Goal: Information Seeking & Learning: Learn about a topic

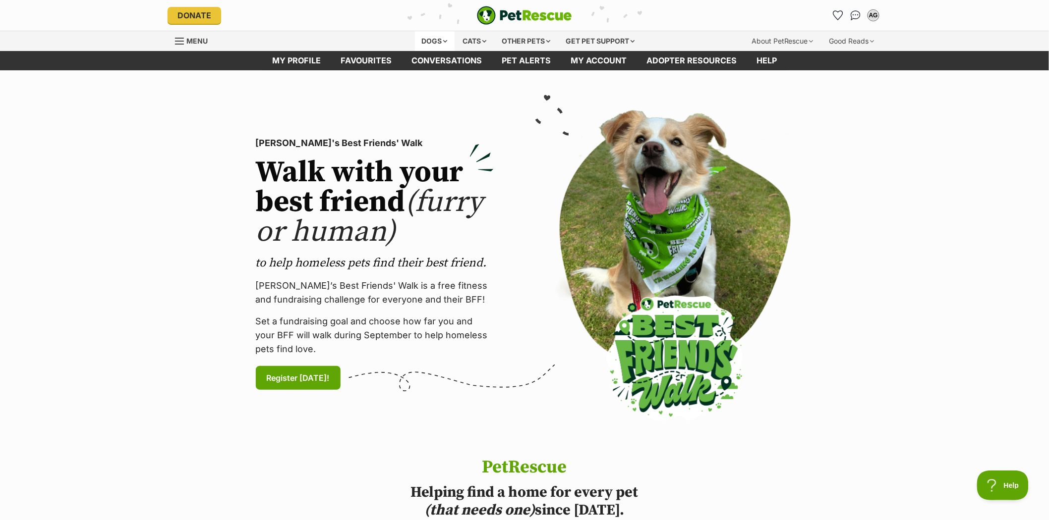
click at [428, 38] on div "Dogs" at bounding box center [435, 41] width 40 height 20
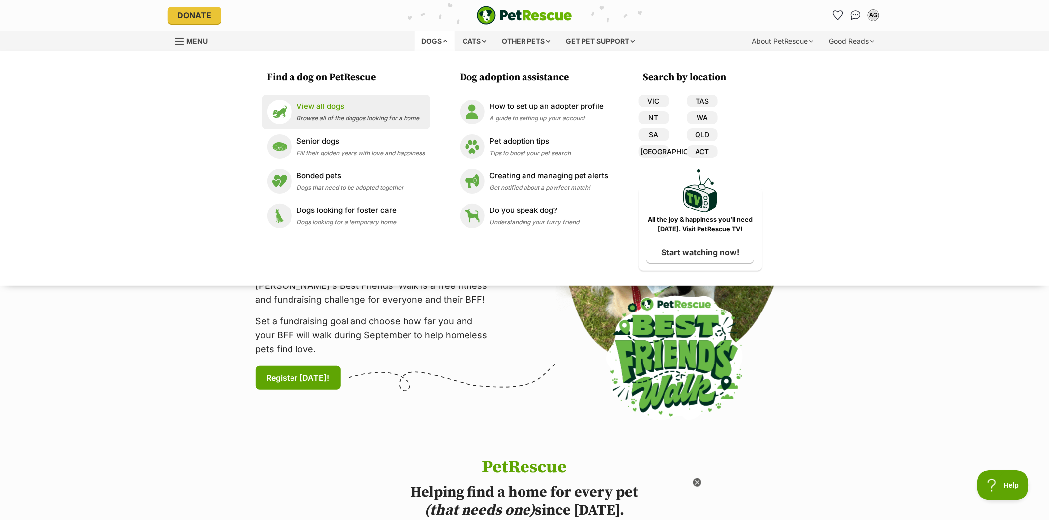
click at [301, 107] on p "View all dogs" at bounding box center [358, 106] width 123 height 11
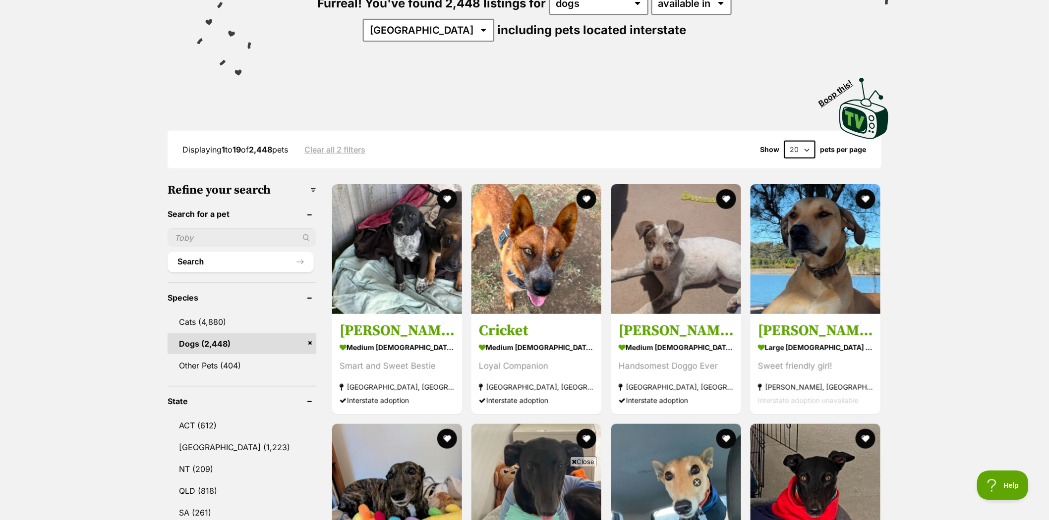
scroll to position [165, 0]
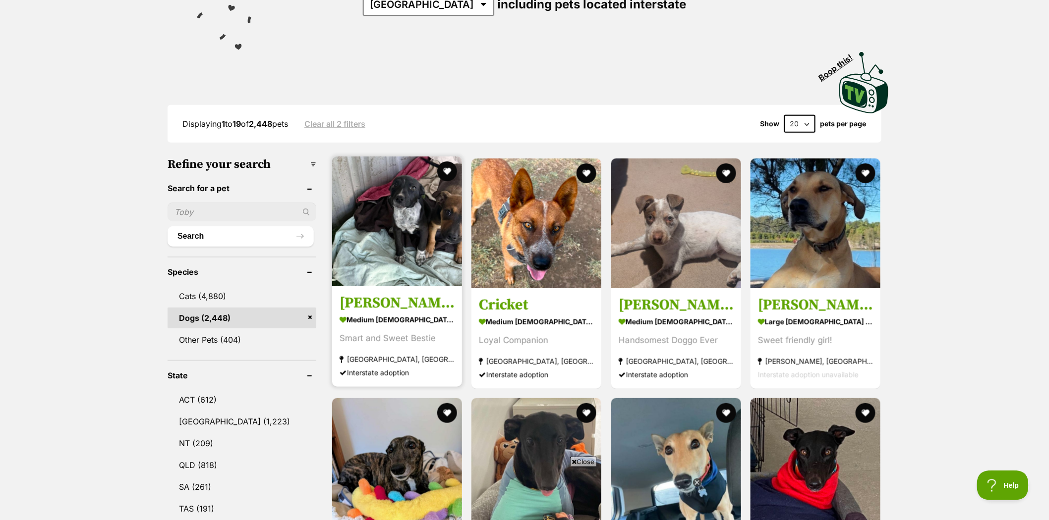
click at [402, 187] on img at bounding box center [397, 222] width 130 height 130
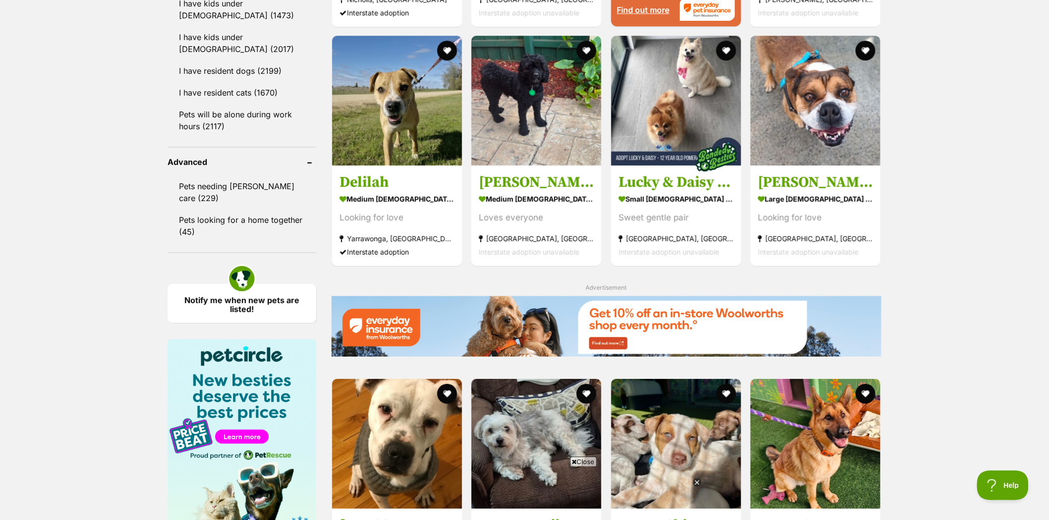
scroll to position [936, 0]
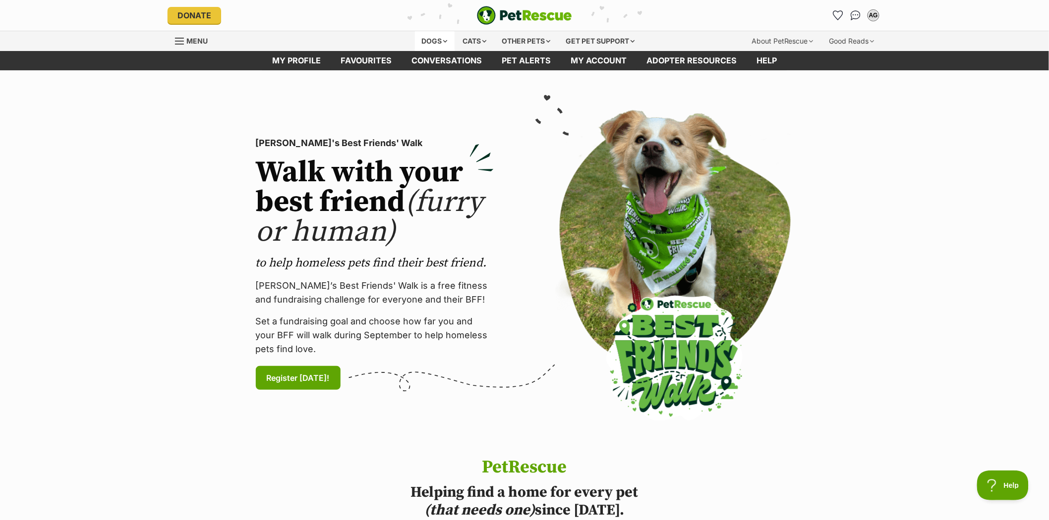
click at [426, 42] on div "Dogs" at bounding box center [435, 41] width 40 height 20
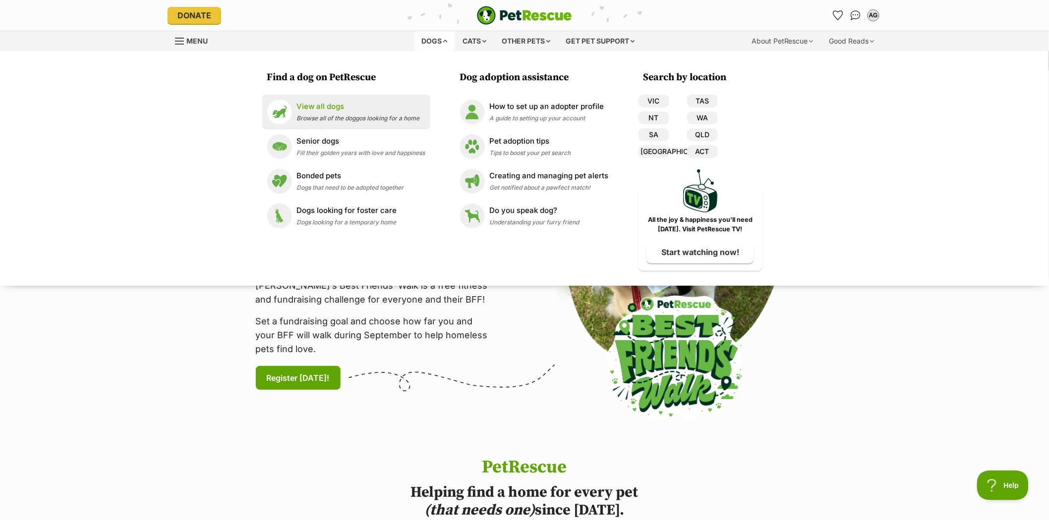
click at [336, 107] on p "View all dogs" at bounding box center [358, 106] width 123 height 11
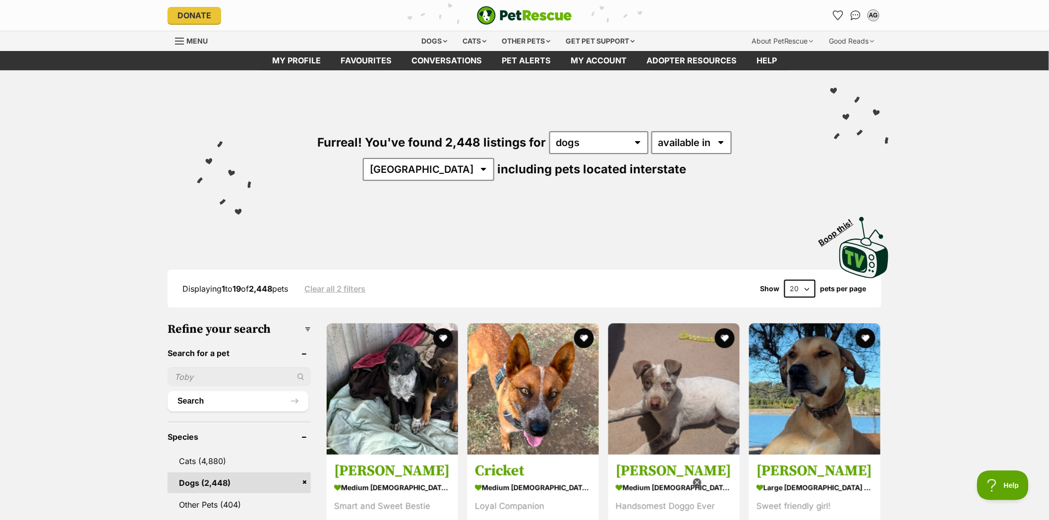
click at [186, 373] on input "text" at bounding box center [239, 377] width 143 height 19
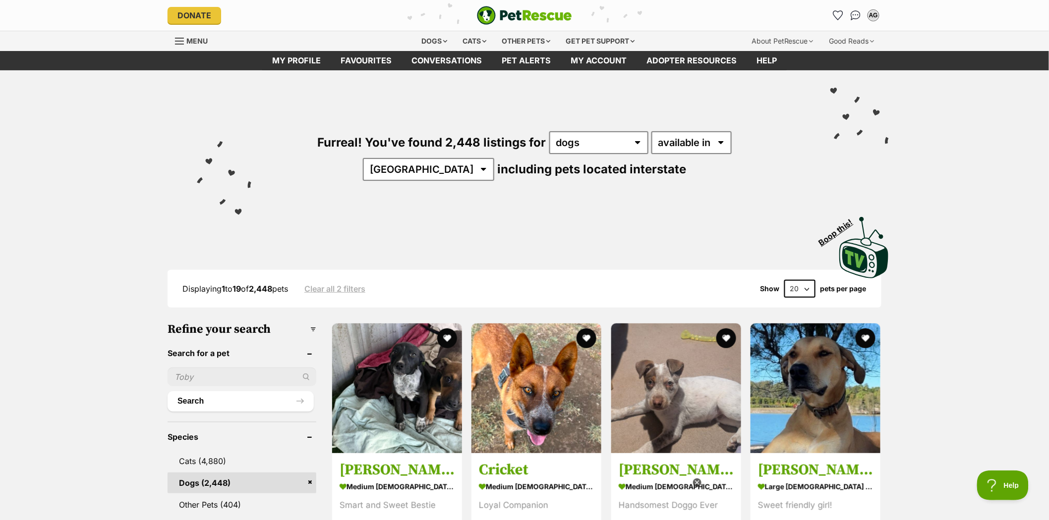
type input "jemima"
click at [190, 399] on button "Search" at bounding box center [241, 402] width 146 height 20
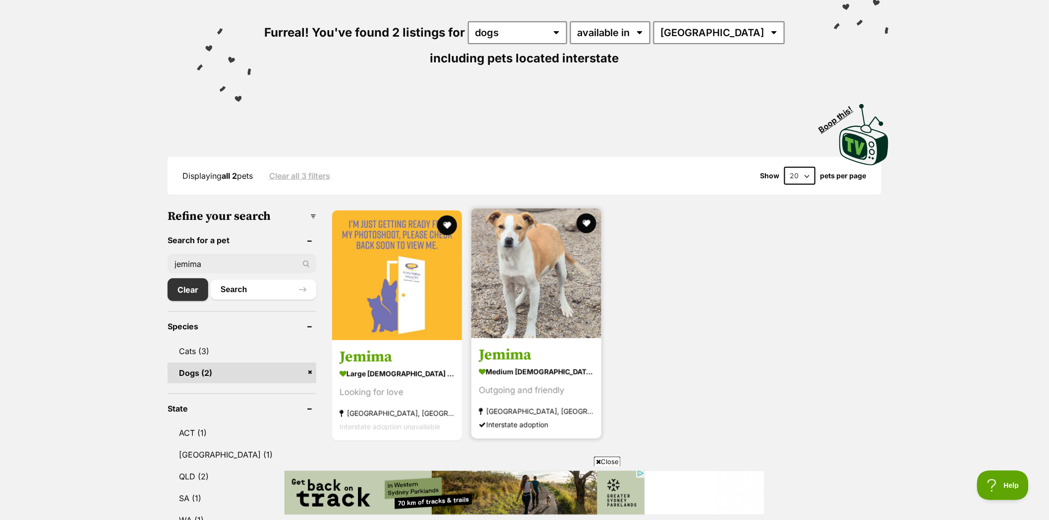
click at [563, 253] on img at bounding box center [536, 274] width 130 height 130
